Goal: Transaction & Acquisition: Purchase product/service

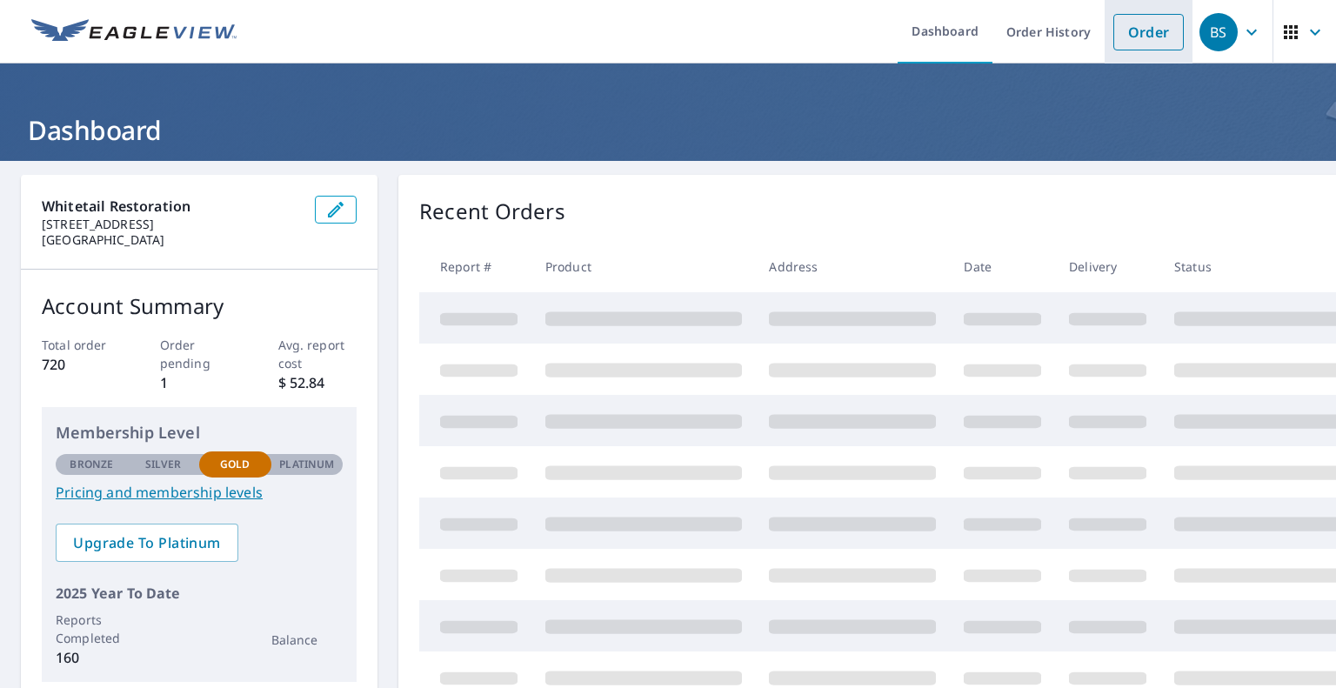
click at [1120, 39] on link "Order" at bounding box center [1149, 32] width 70 height 37
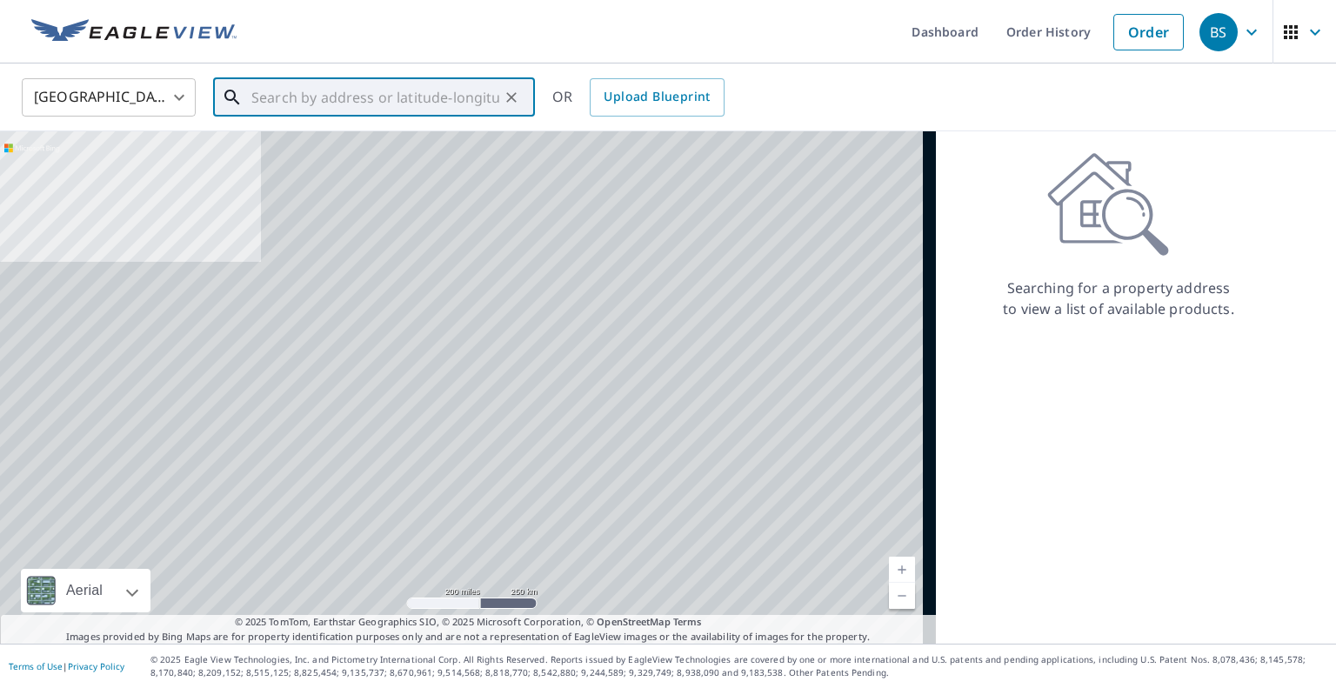
click at [403, 87] on input "text" at bounding box center [375, 97] width 248 height 49
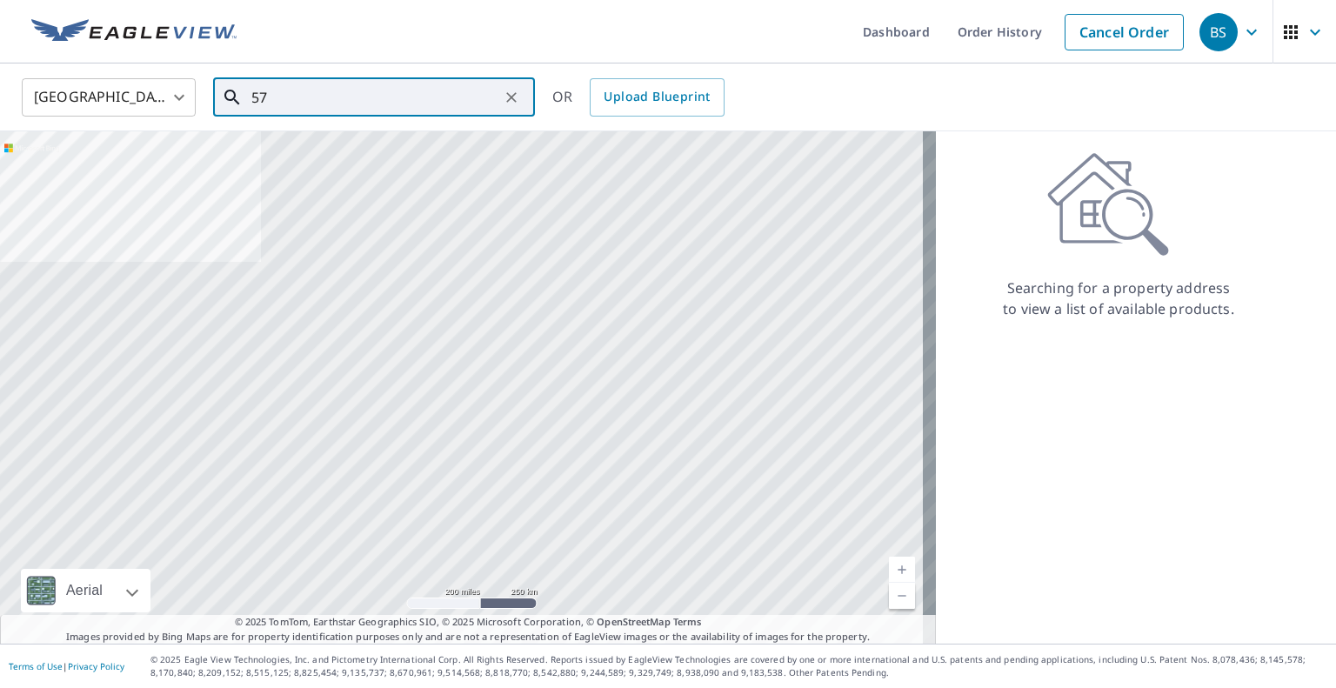
click at [403, 87] on input "57" at bounding box center [375, 97] width 248 height 49
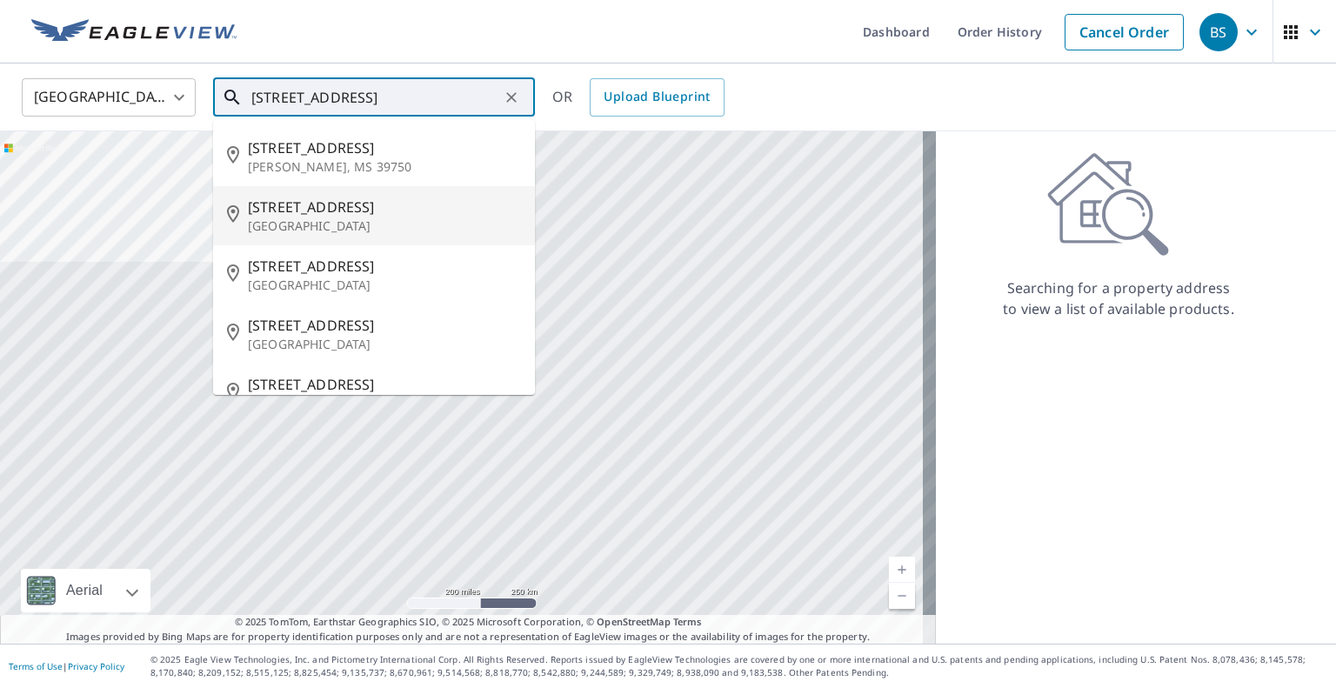
click at [365, 225] on p "[GEOGRAPHIC_DATA]" at bounding box center [384, 226] width 273 height 17
type input "[STREET_ADDRESS]"
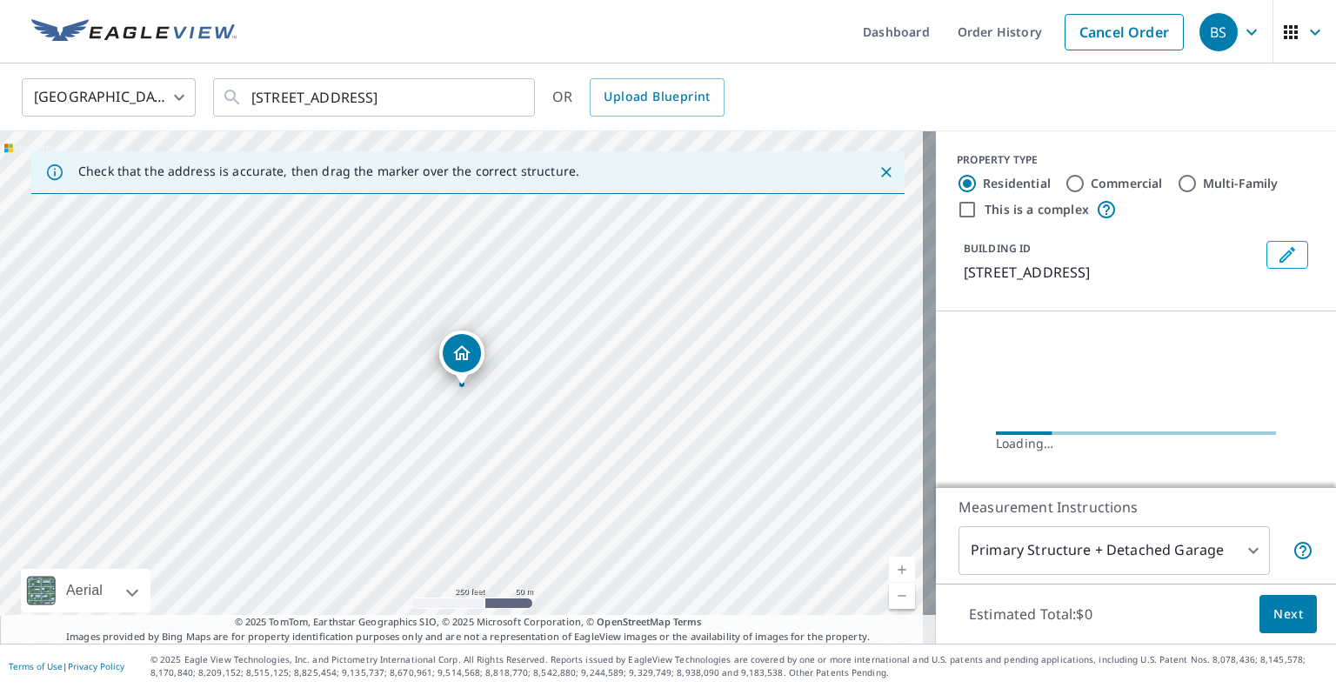
click at [1240, 548] on body "BS BS Dashboard Order History Cancel Order BS [GEOGRAPHIC_DATA] [GEOGRAPHIC_DAT…" at bounding box center [668, 344] width 1336 height 688
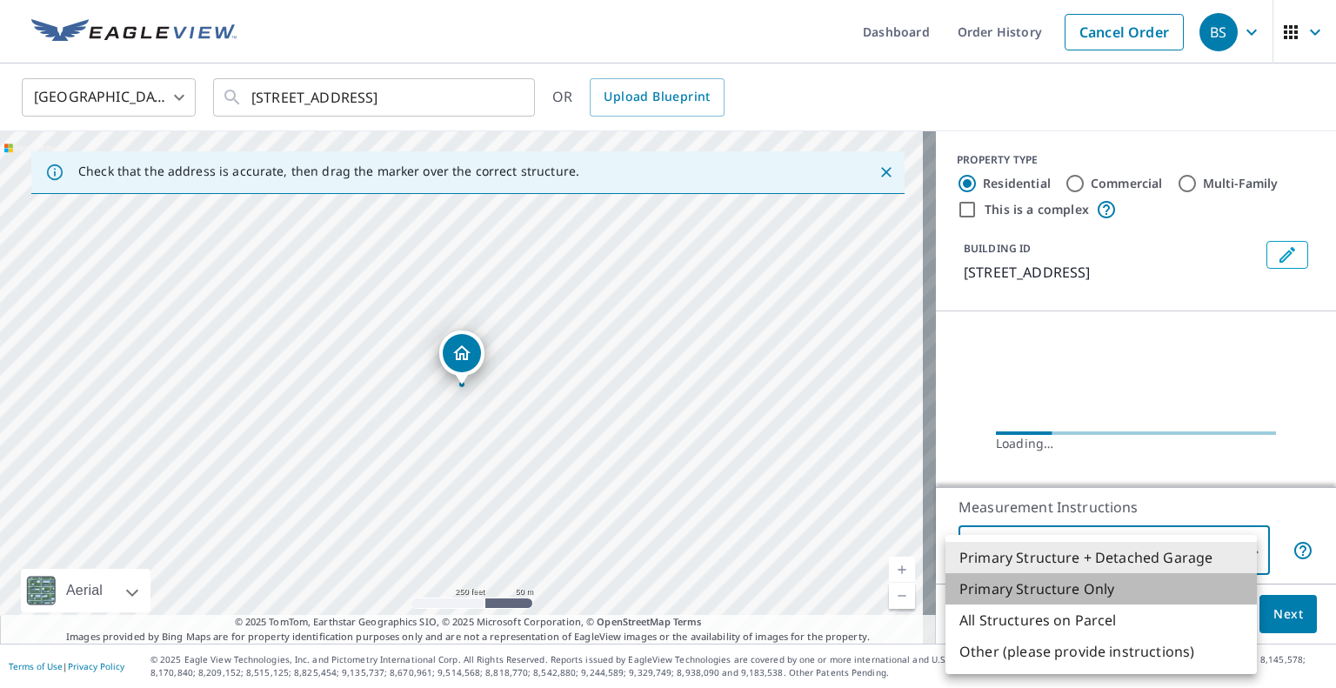
click at [1086, 591] on li "Primary Structure Only" at bounding box center [1101, 588] width 311 height 31
type input "2"
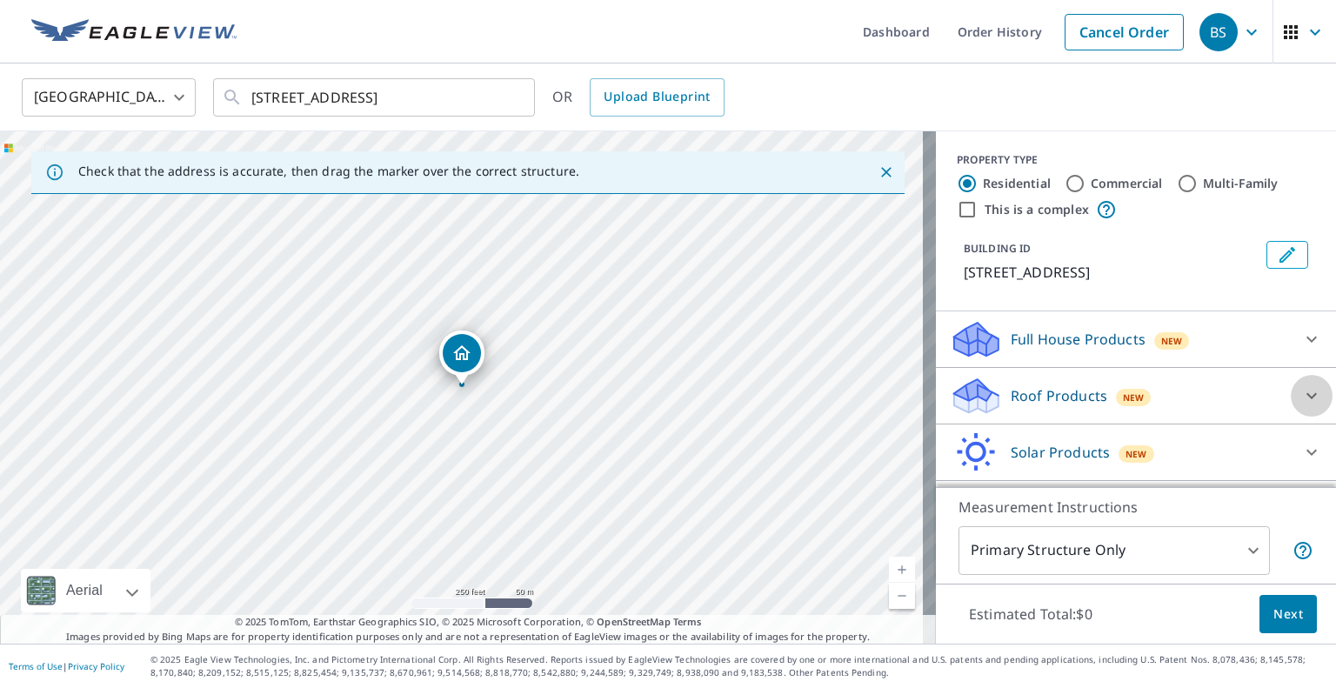
click at [1302, 392] on icon at bounding box center [1312, 395] width 21 height 21
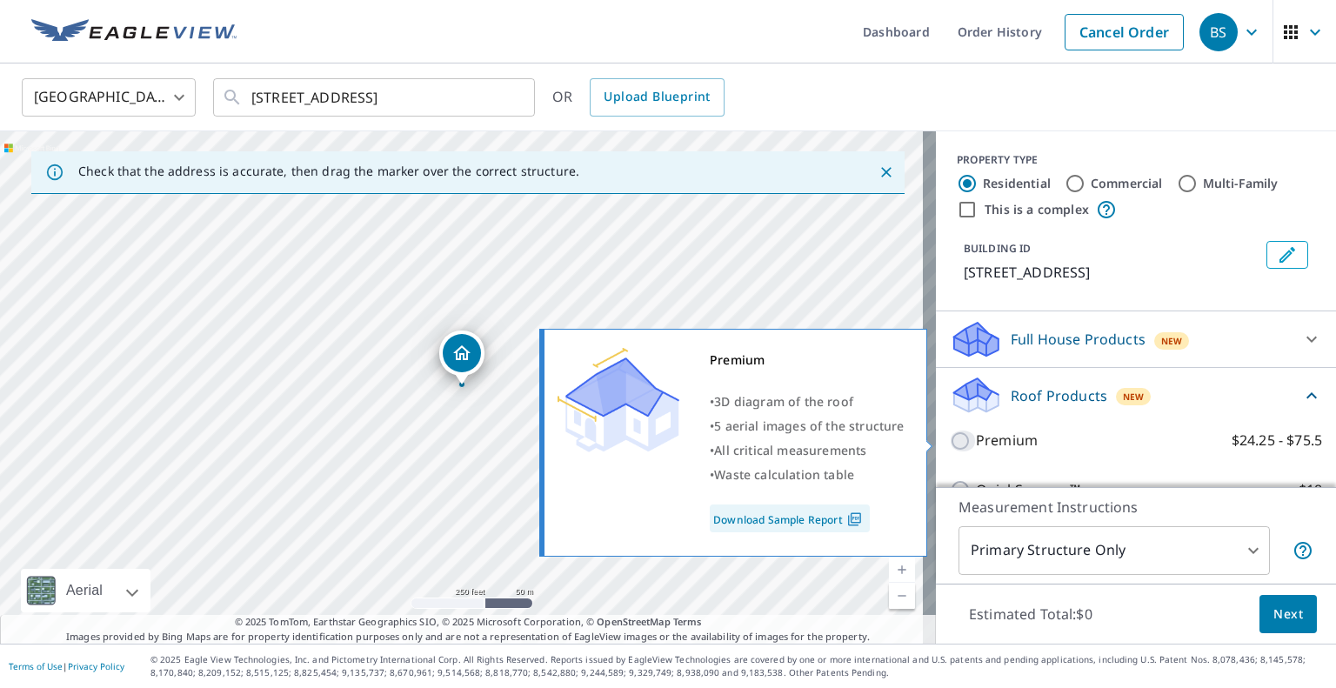
click at [951, 445] on input "Premium $24.25 - $75.5" at bounding box center [963, 441] width 26 height 21
checkbox input "true"
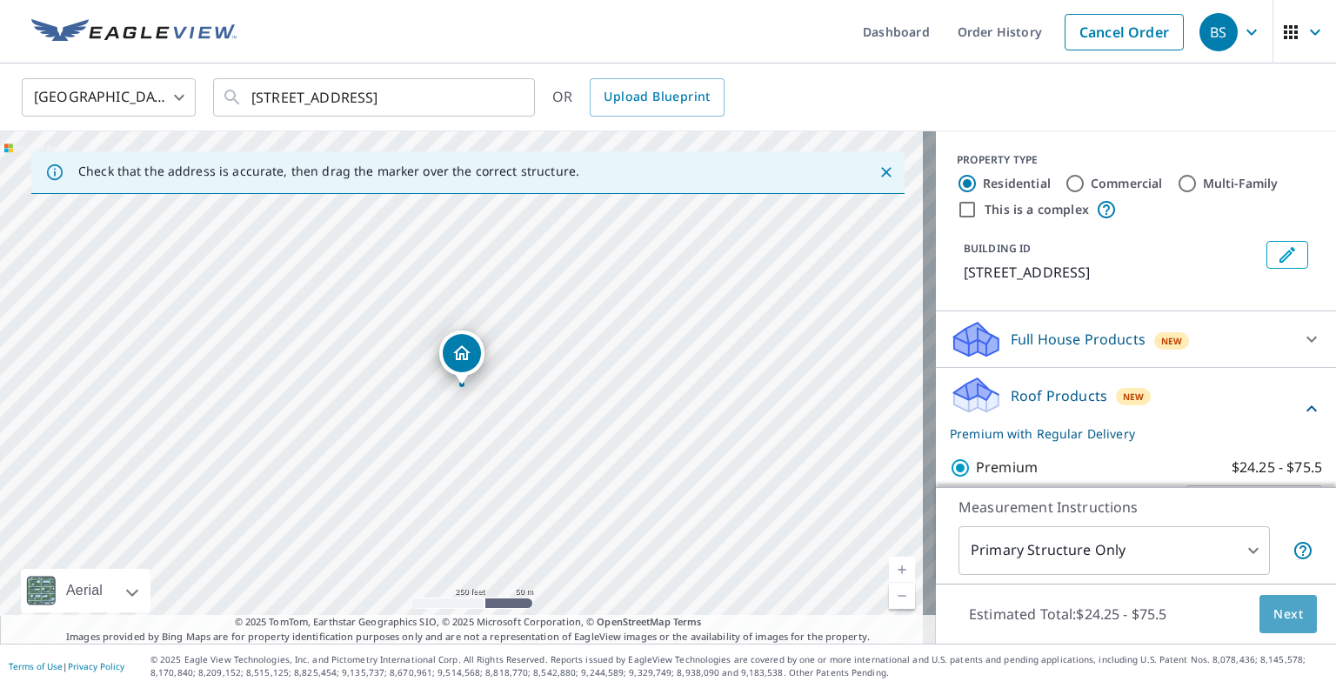
click at [1279, 626] on button "Next" at bounding box center [1288, 614] width 57 height 39
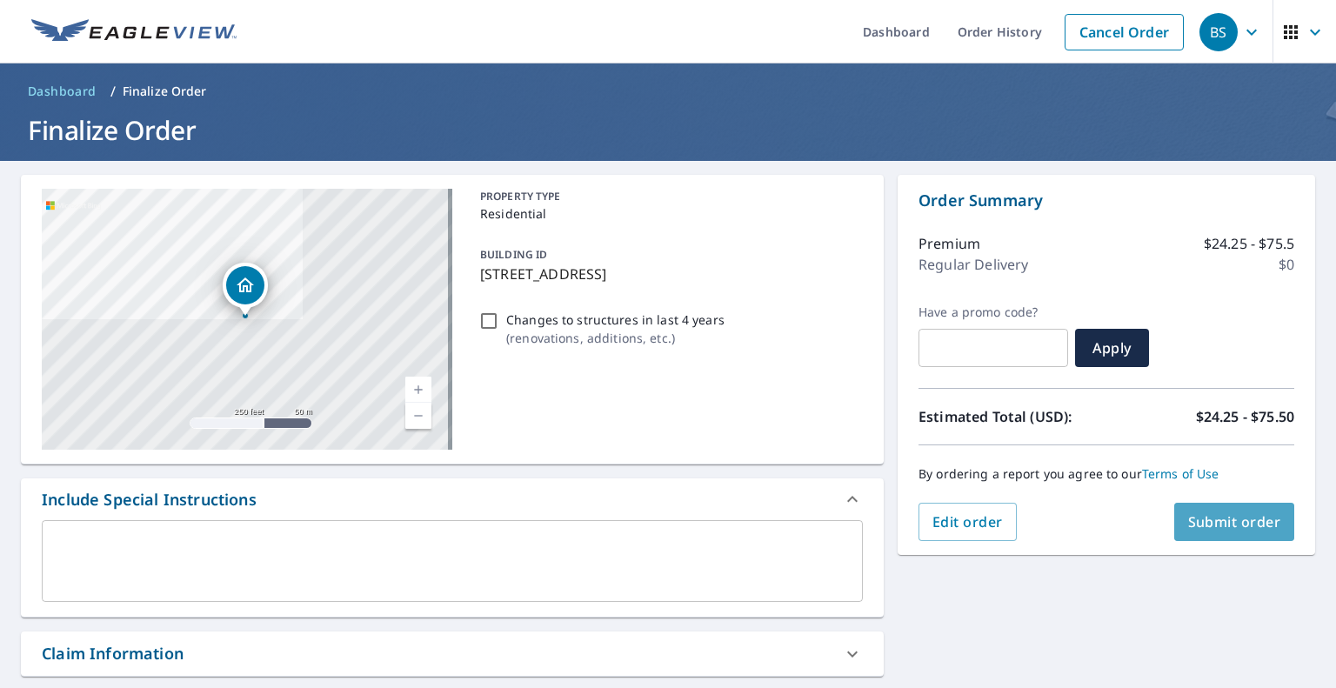
click at [1226, 528] on span "Submit order" at bounding box center [1235, 521] width 93 height 19
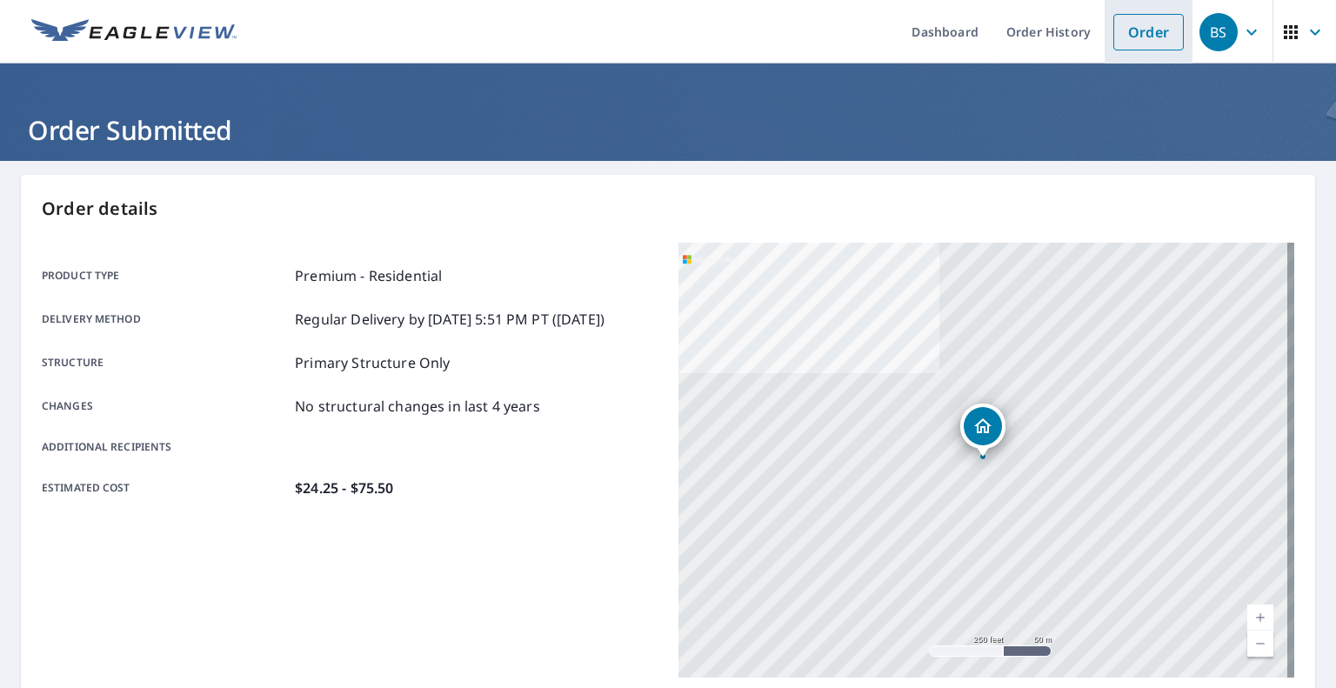
click at [1132, 32] on link "Order" at bounding box center [1149, 32] width 70 height 37
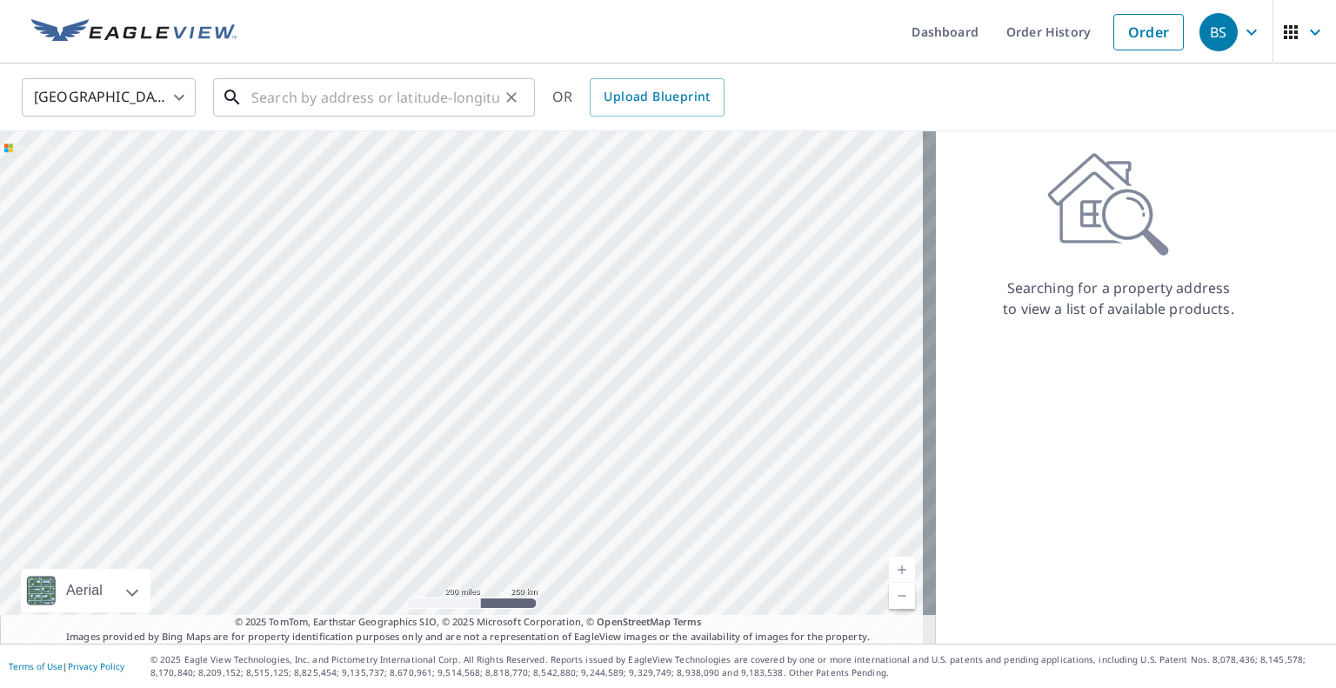
click at [439, 116] on div "​" at bounding box center [374, 97] width 322 height 38
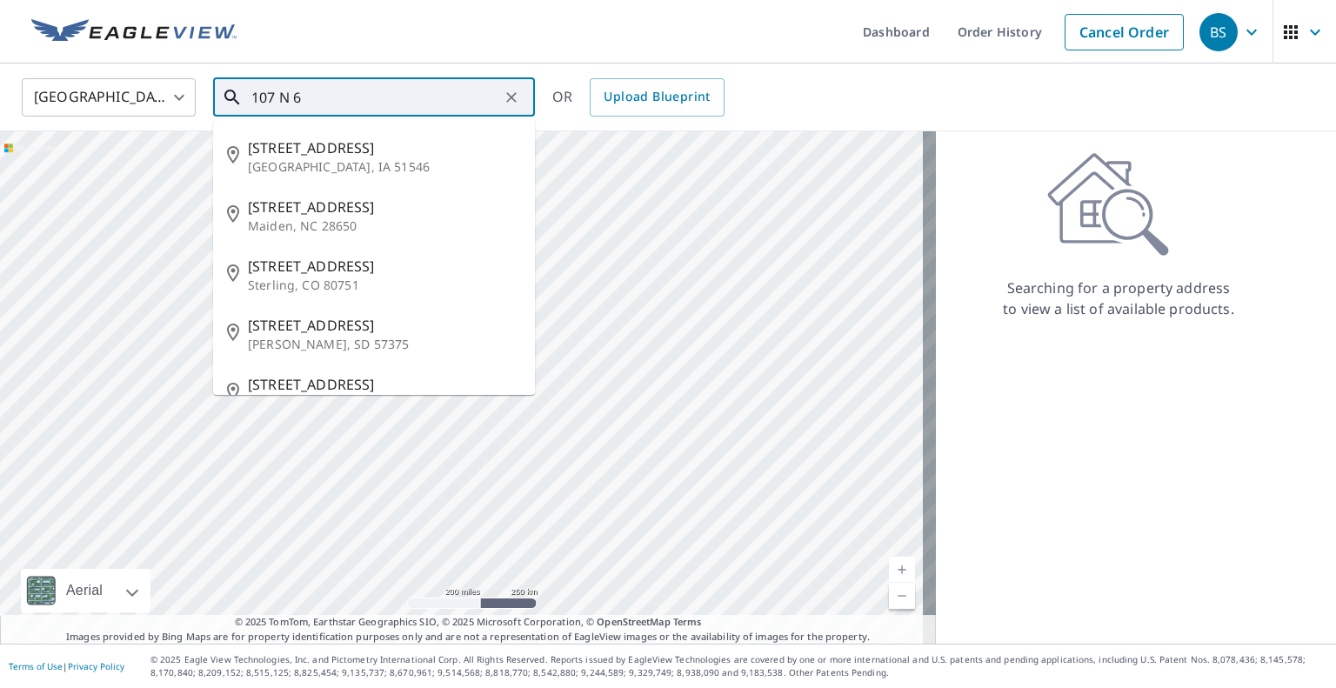
click at [415, 103] on input "107 N 6" at bounding box center [375, 97] width 248 height 49
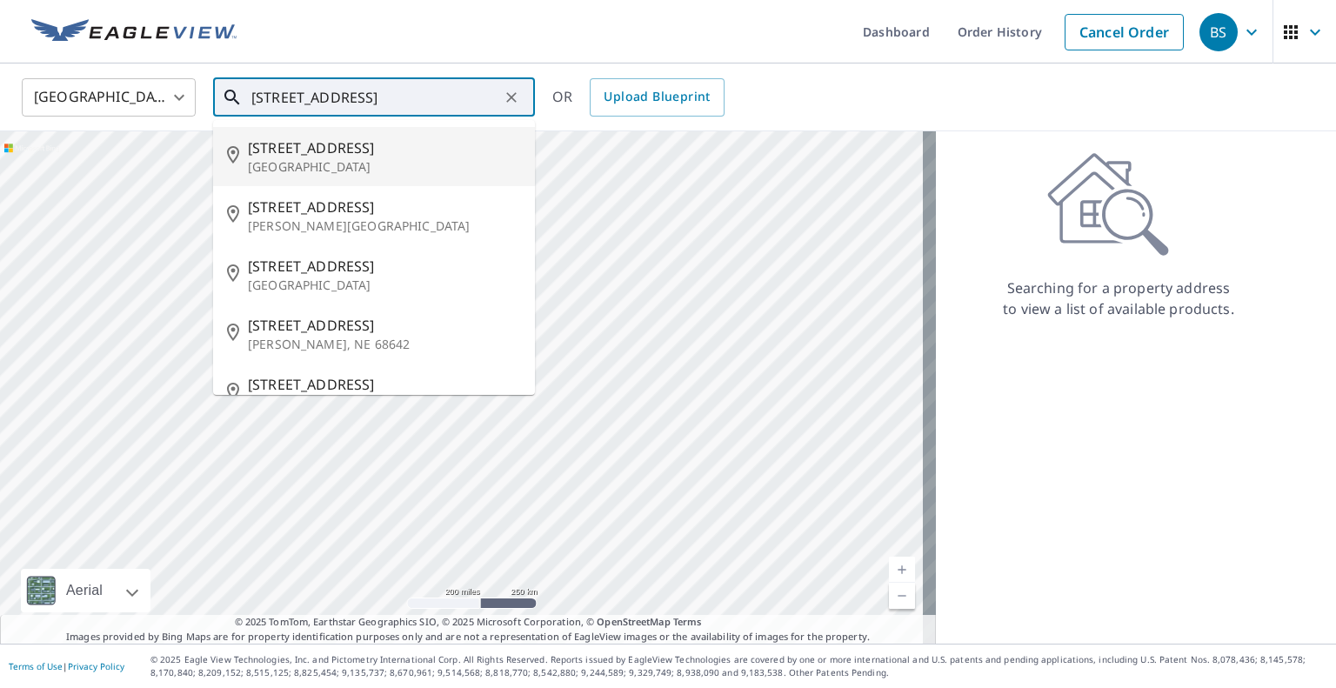
click at [358, 144] on span "[STREET_ADDRESS]" at bounding box center [384, 147] width 273 height 21
type input "[STREET_ADDRESS]"
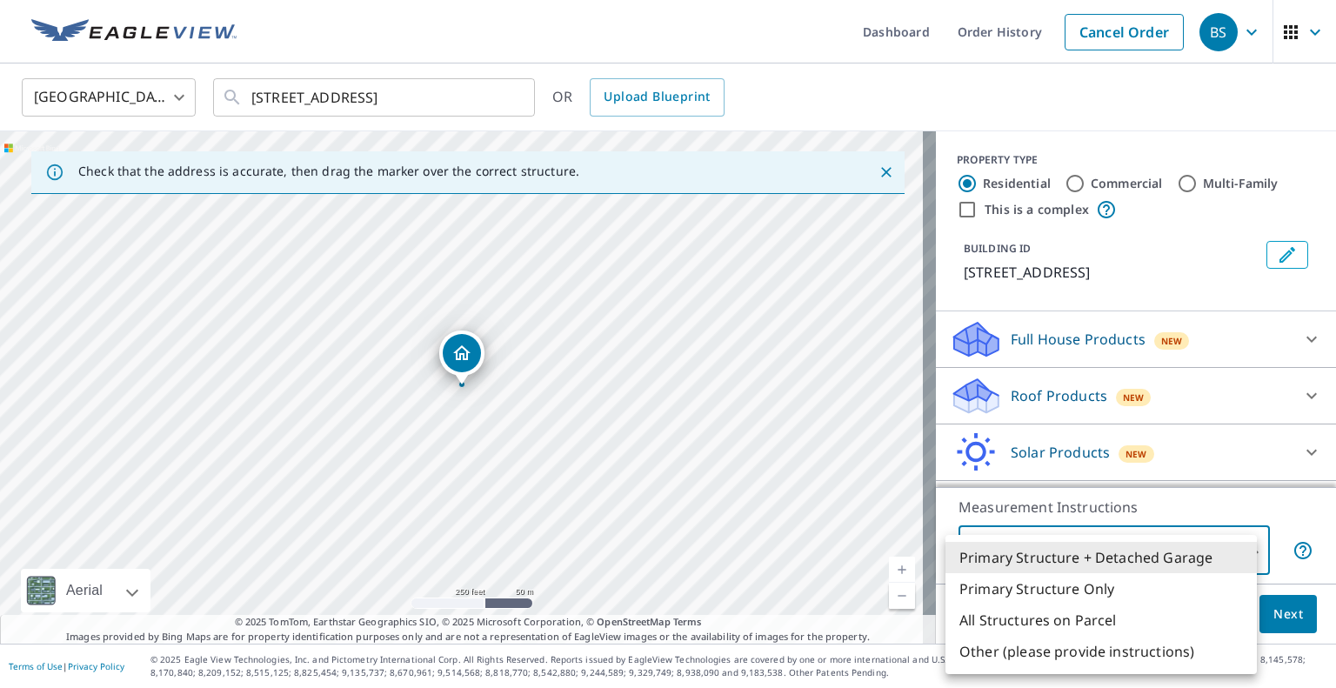
click at [1242, 549] on body "BS BS Dashboard Order History Cancel Order BS [GEOGRAPHIC_DATA] [GEOGRAPHIC_DAT…" at bounding box center [668, 344] width 1336 height 688
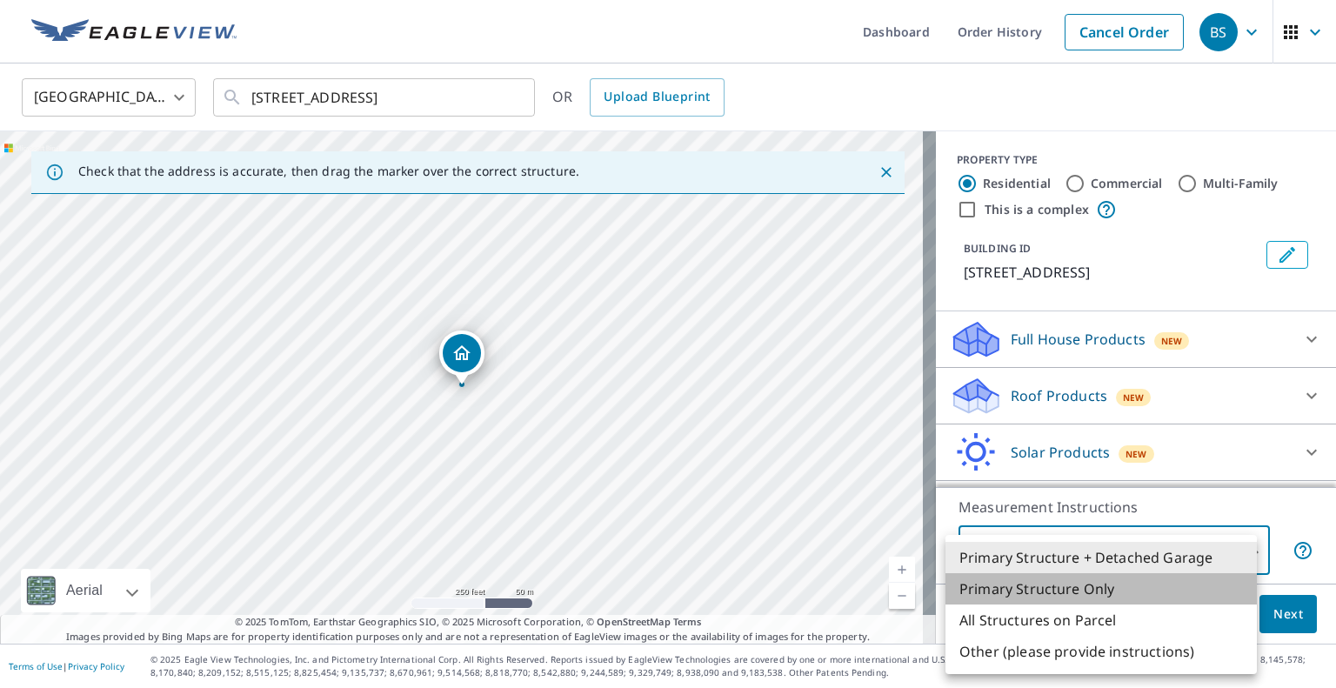
click at [1103, 587] on li "Primary Structure Only" at bounding box center [1101, 588] width 311 height 31
type input "2"
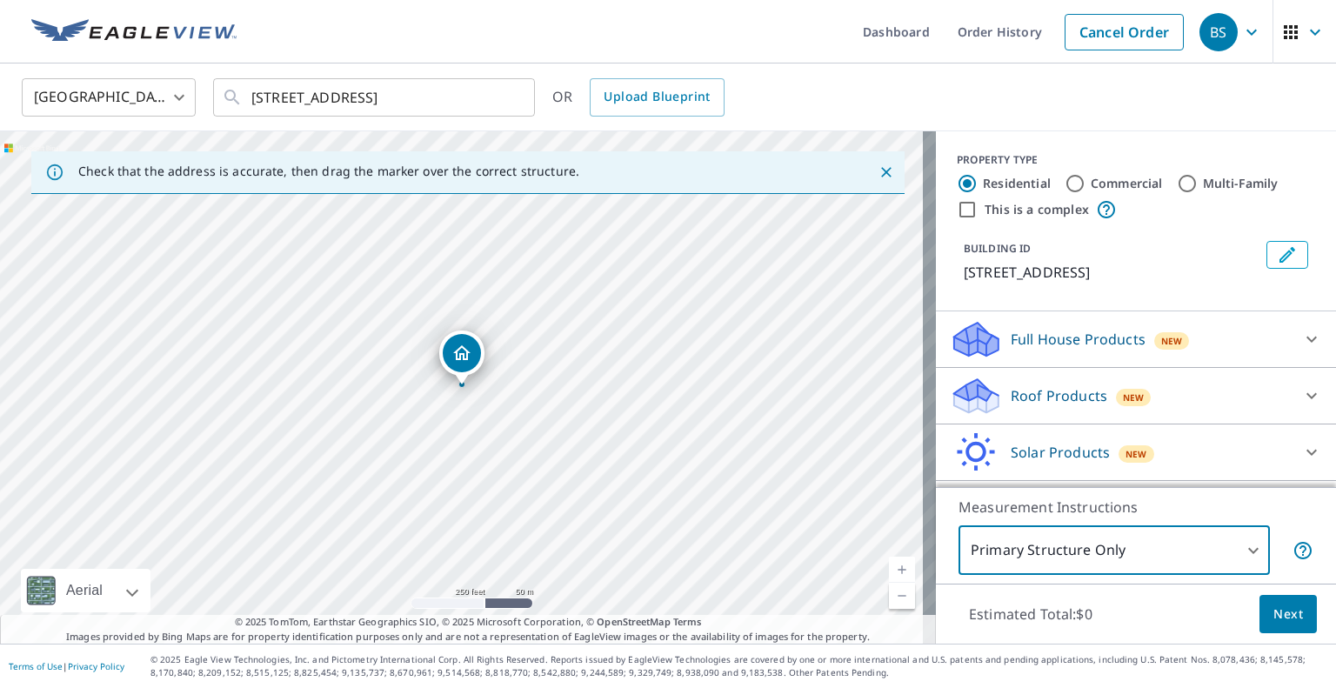
click at [1302, 398] on icon at bounding box center [1312, 395] width 21 height 21
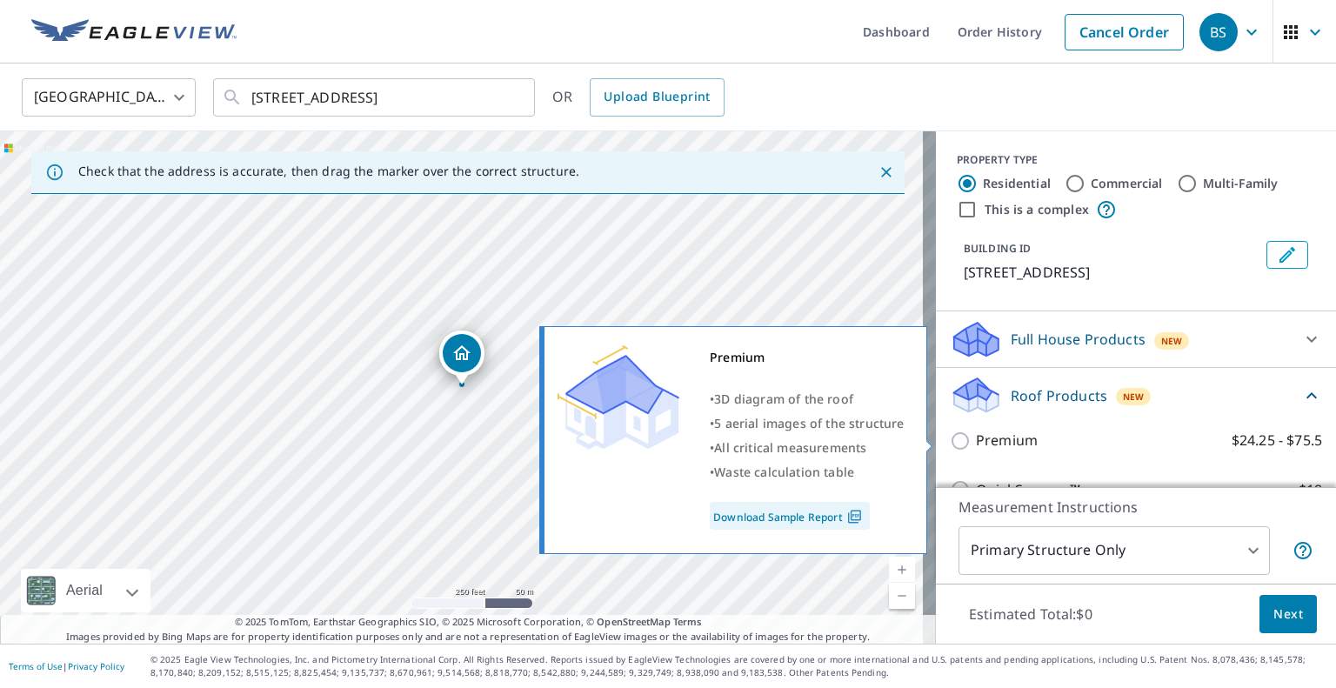
click at [954, 441] on input "Premium $24.25 - $75.5" at bounding box center [963, 441] width 26 height 21
checkbox input "true"
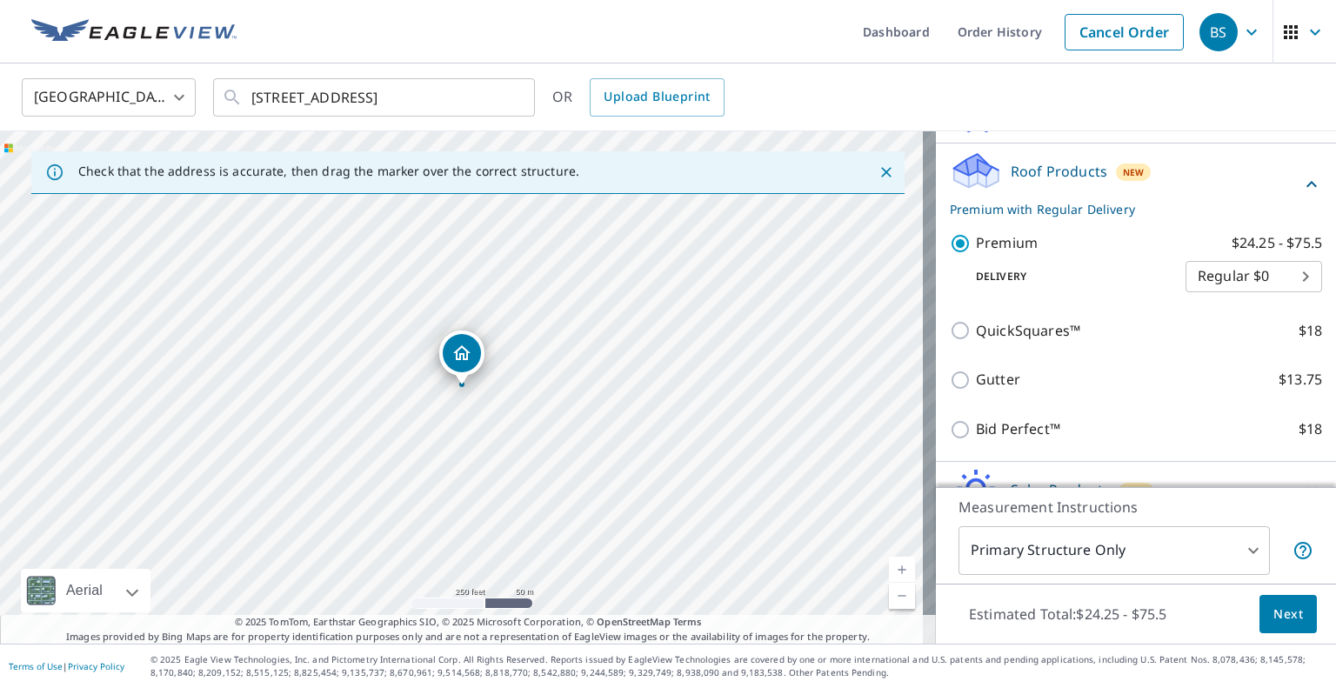
scroll to position [230, 0]
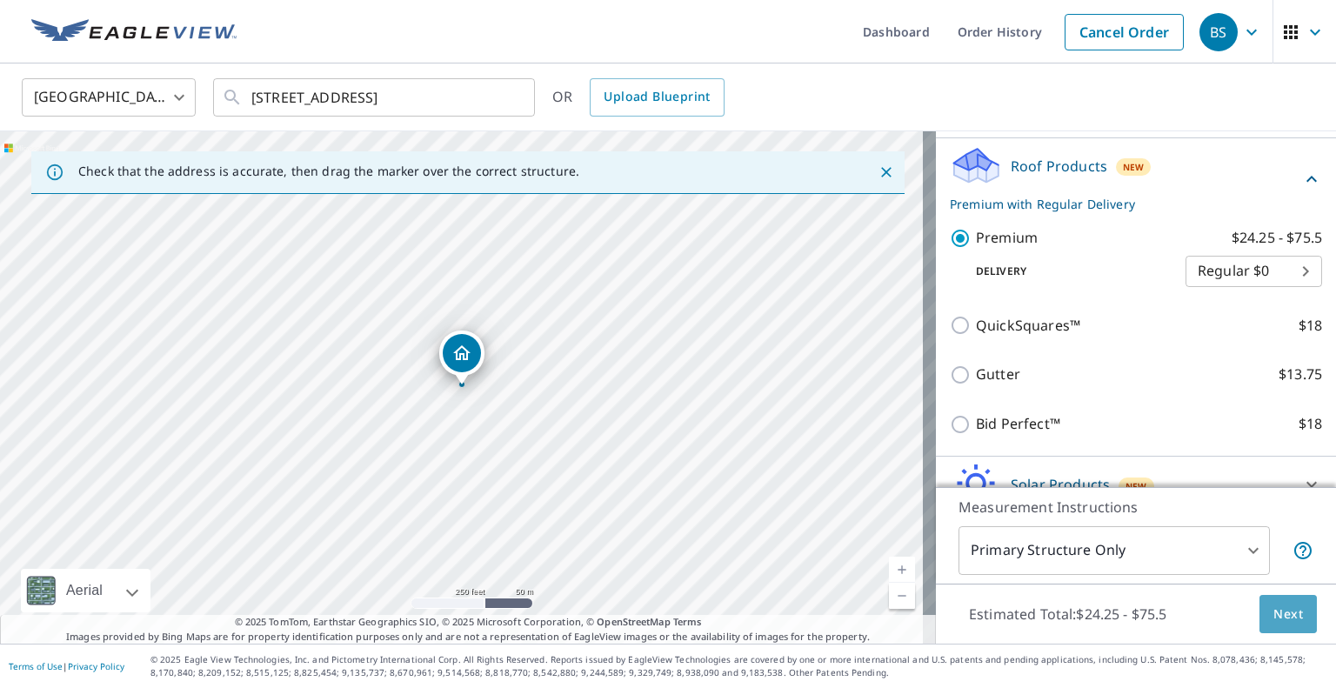
click at [1278, 626] on button "Next" at bounding box center [1288, 614] width 57 height 39
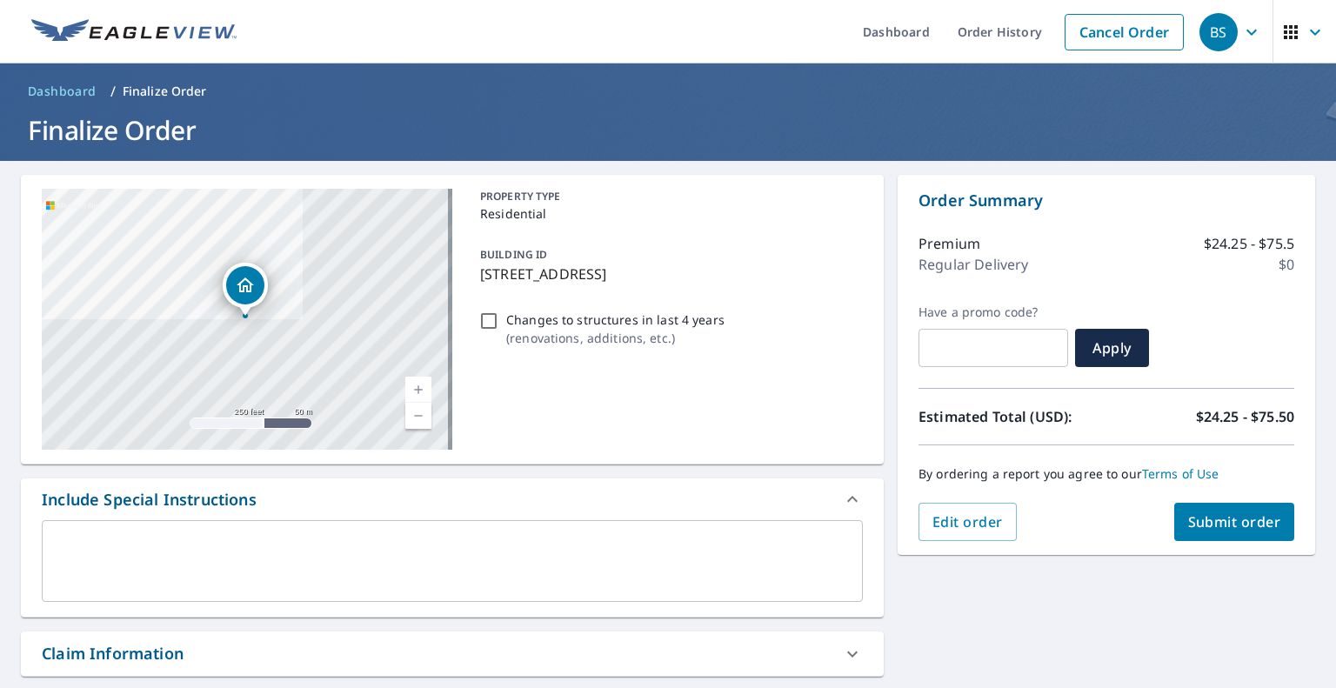
click at [1215, 528] on span "Submit order" at bounding box center [1235, 521] width 93 height 19
